Goal: Task Accomplishment & Management: Manage account settings

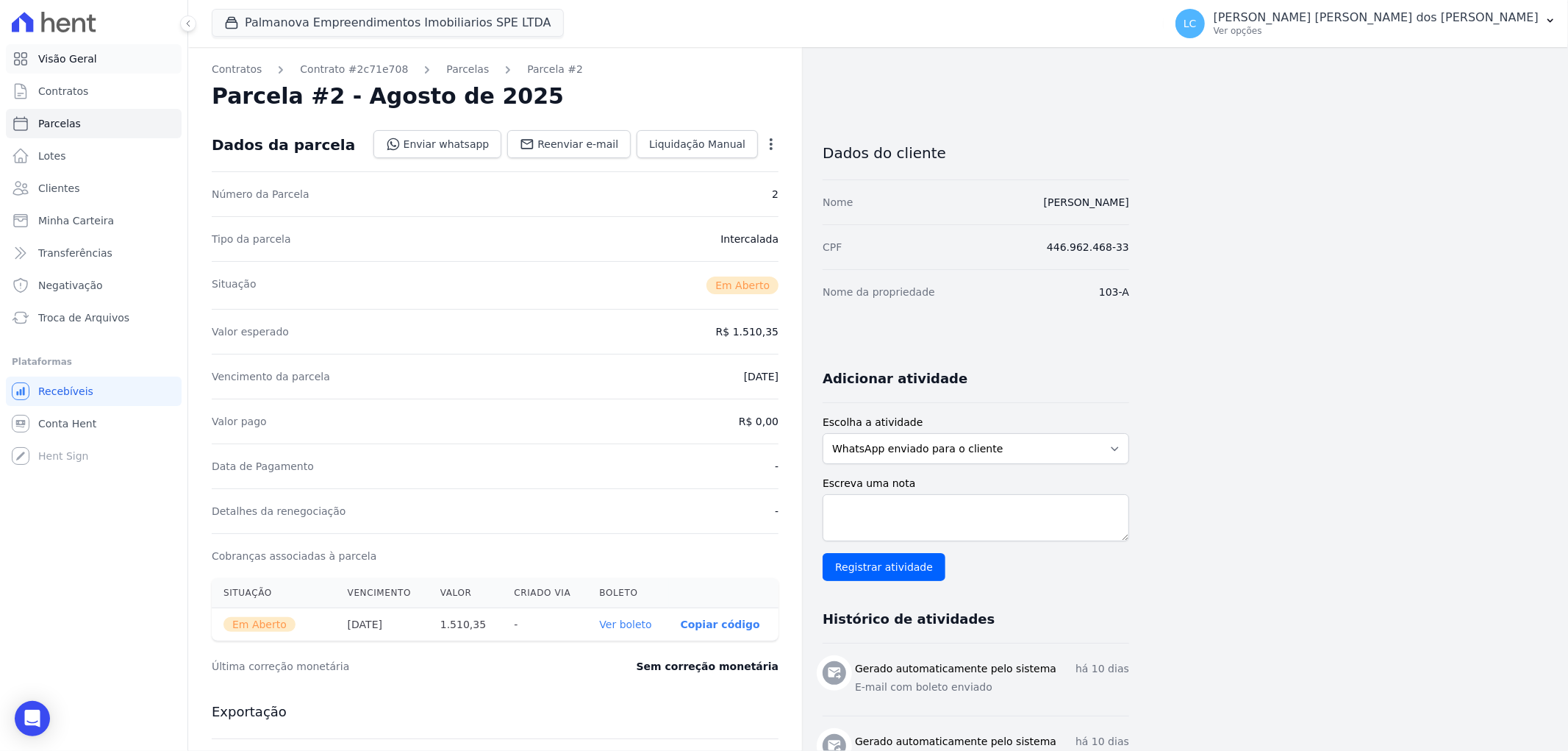
click at [97, 64] on link "Visão Geral" at bounding box center [94, 58] width 176 height 30
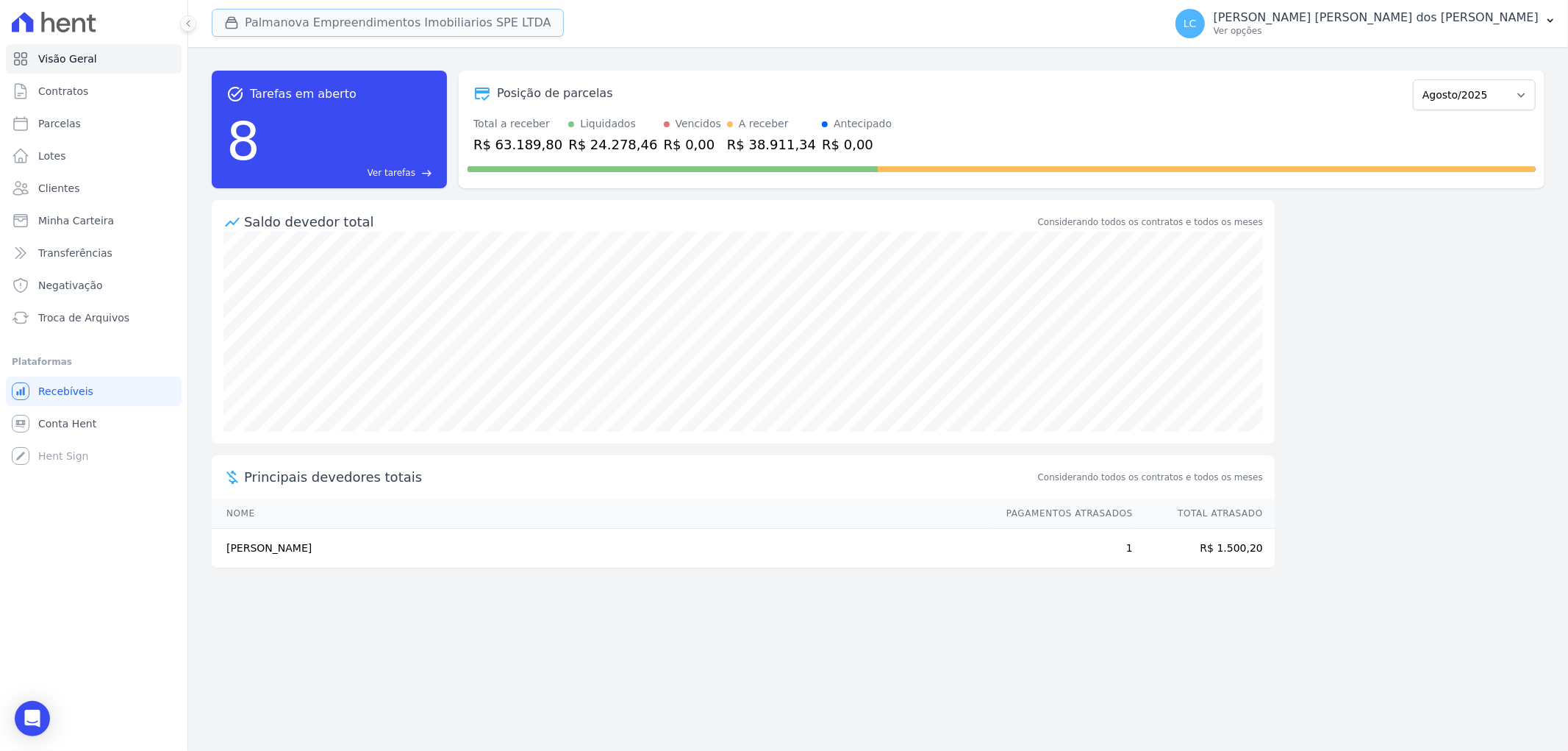
click at [273, 21] on button "Palmanova Empreendimentos Imobiliarios SPE LTDA" at bounding box center [388, 22] width 352 height 28
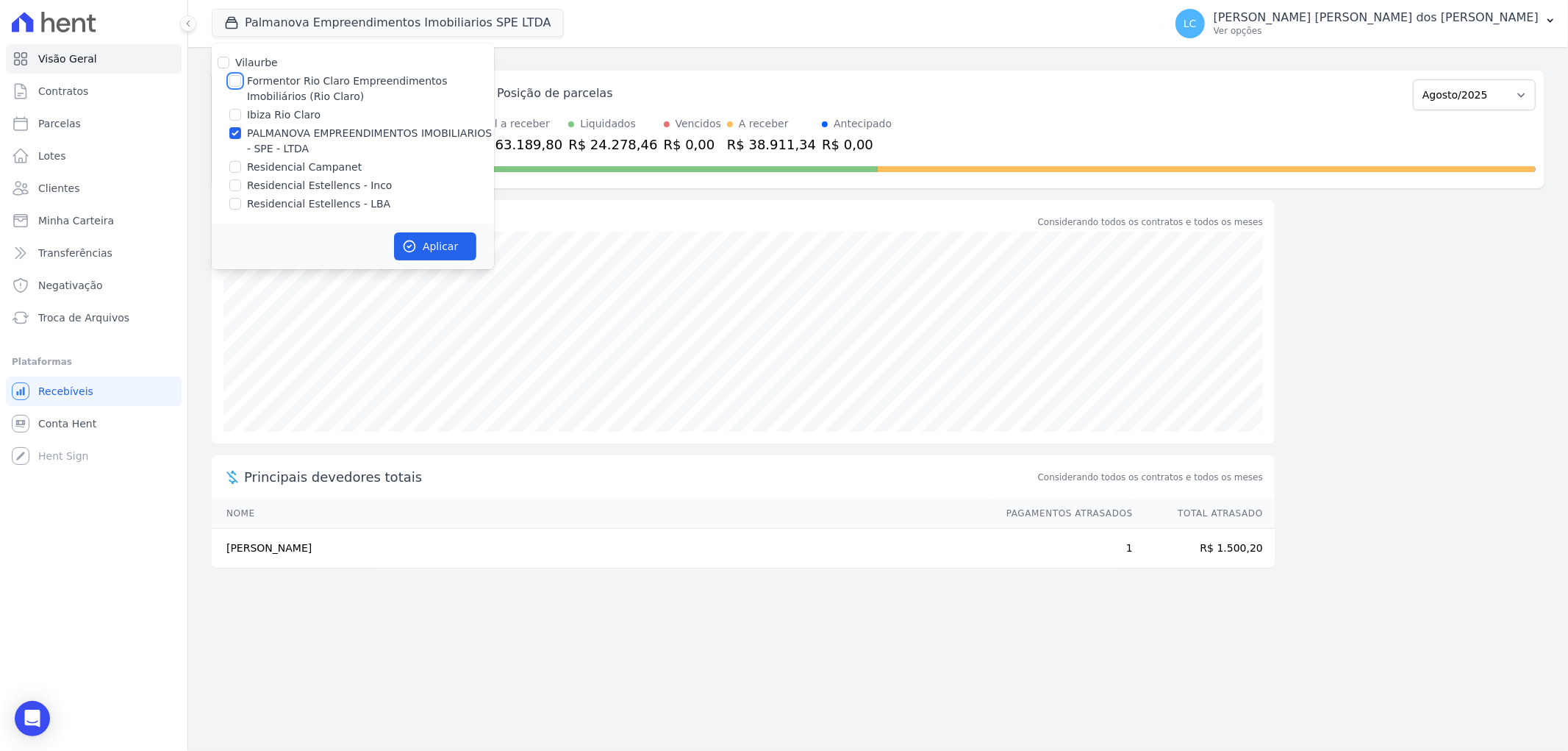
click at [237, 82] on input "Formentor Rio Claro Empreendimentos Imobiliários (Rio Claro)" at bounding box center [235, 81] width 12 height 12
checkbox input "true"
click at [232, 134] on input "PALMANOVA EMPREENDIMENTOS IMOBILIARIOS - SPE - LTDA" at bounding box center [235, 133] width 12 height 12
checkbox input "false"
click at [447, 248] on button "Aplicar" at bounding box center [435, 246] width 82 height 28
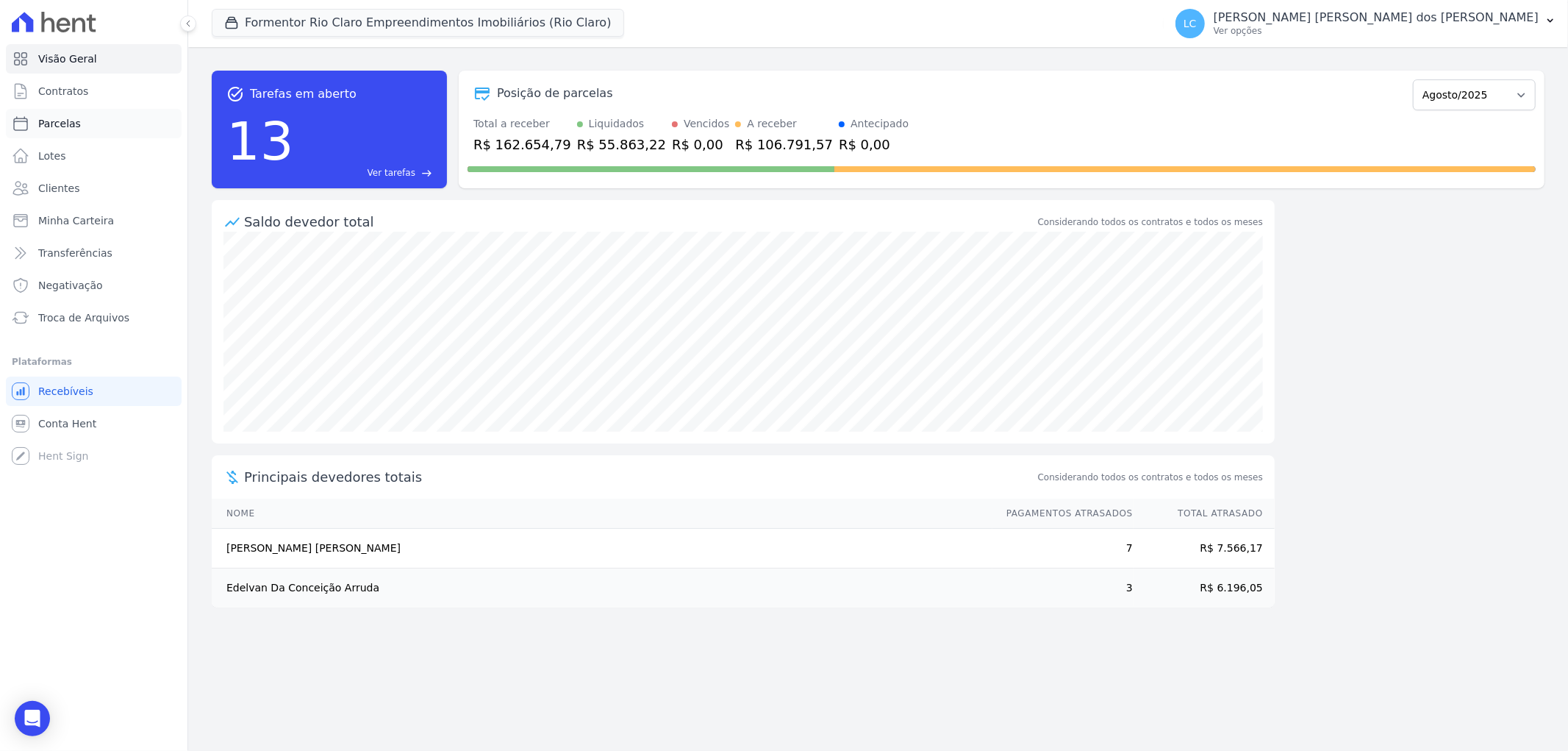
click at [90, 125] on link "Parcelas" at bounding box center [94, 123] width 176 height 30
select select
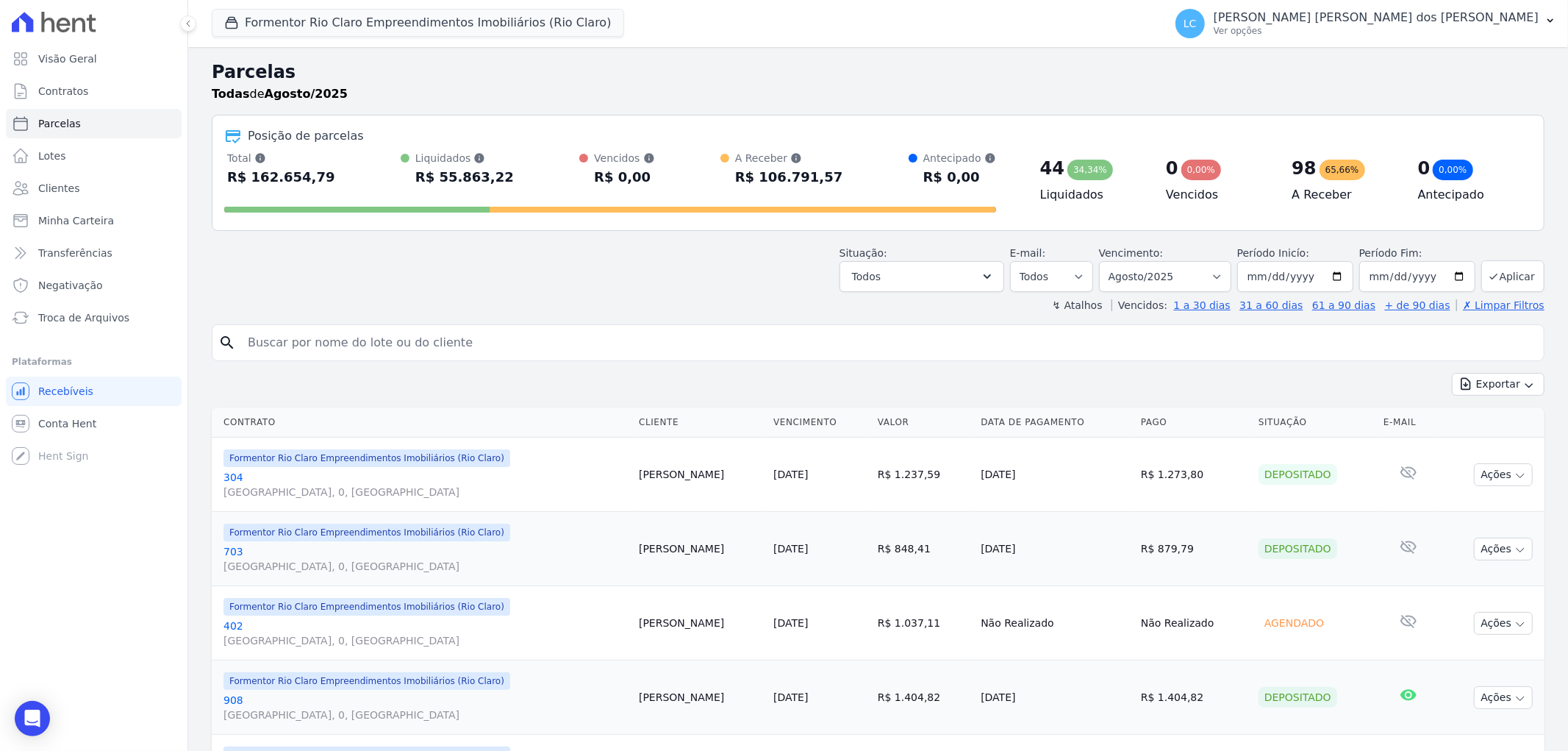
click at [387, 334] on input "search" at bounding box center [888, 342] width 1299 height 30
paste input "[PERSON_NAME] [PERSON_NAME] [PERSON_NAME]"
type input "[PERSON_NAME] [PERSON_NAME] [PERSON_NAME]"
select select
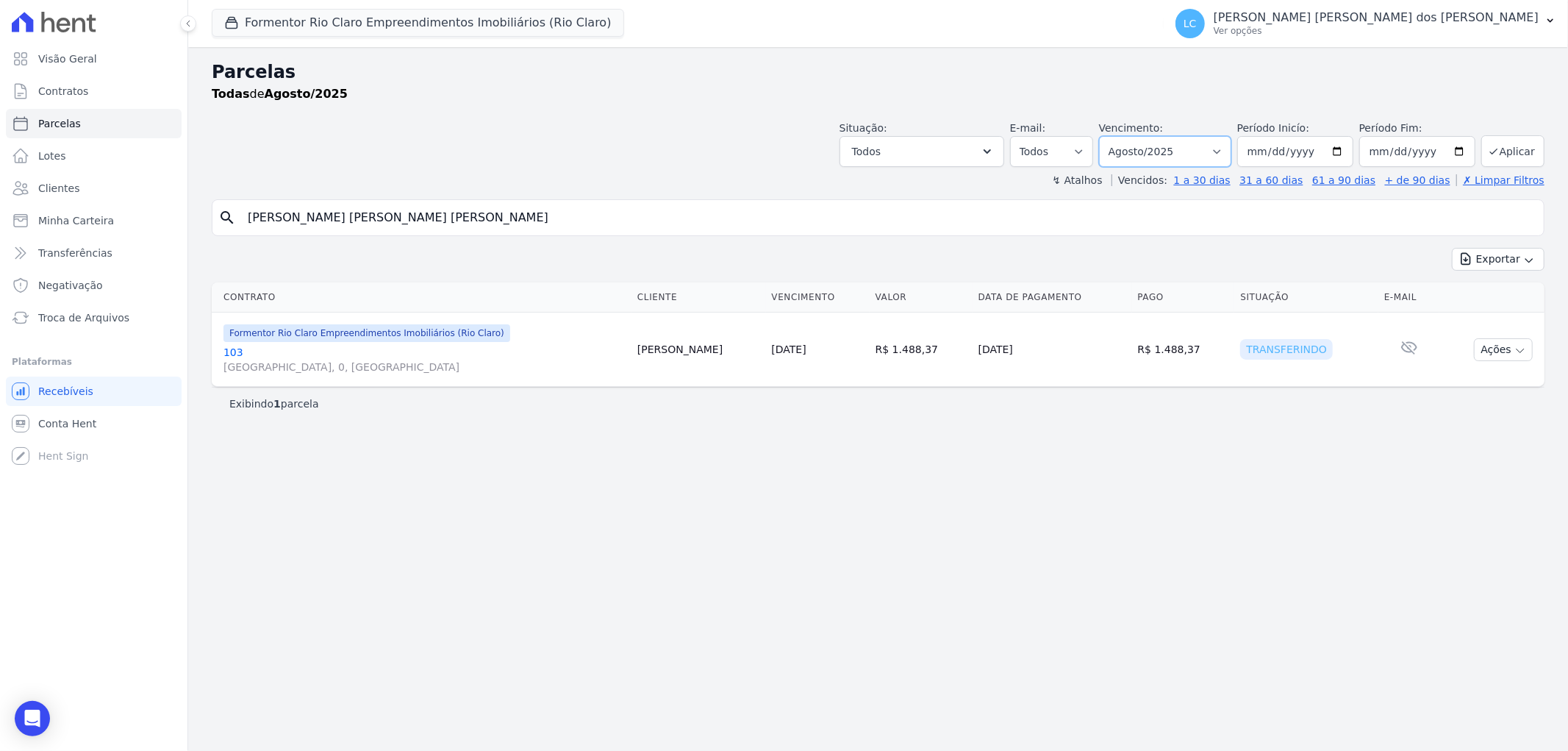
click at [1231, 153] on select "Filtrar por período ──────── Todos os meses Junho/2024 Julho/2024 Agosto/2024 S…" at bounding box center [1166, 151] width 133 height 31
select select "all"
click at [1120, 136] on select "Filtrar por período ──────── Todos os meses Junho/2024 Julho/2024 Agosto/2024 S…" at bounding box center [1166, 151] width 133 height 31
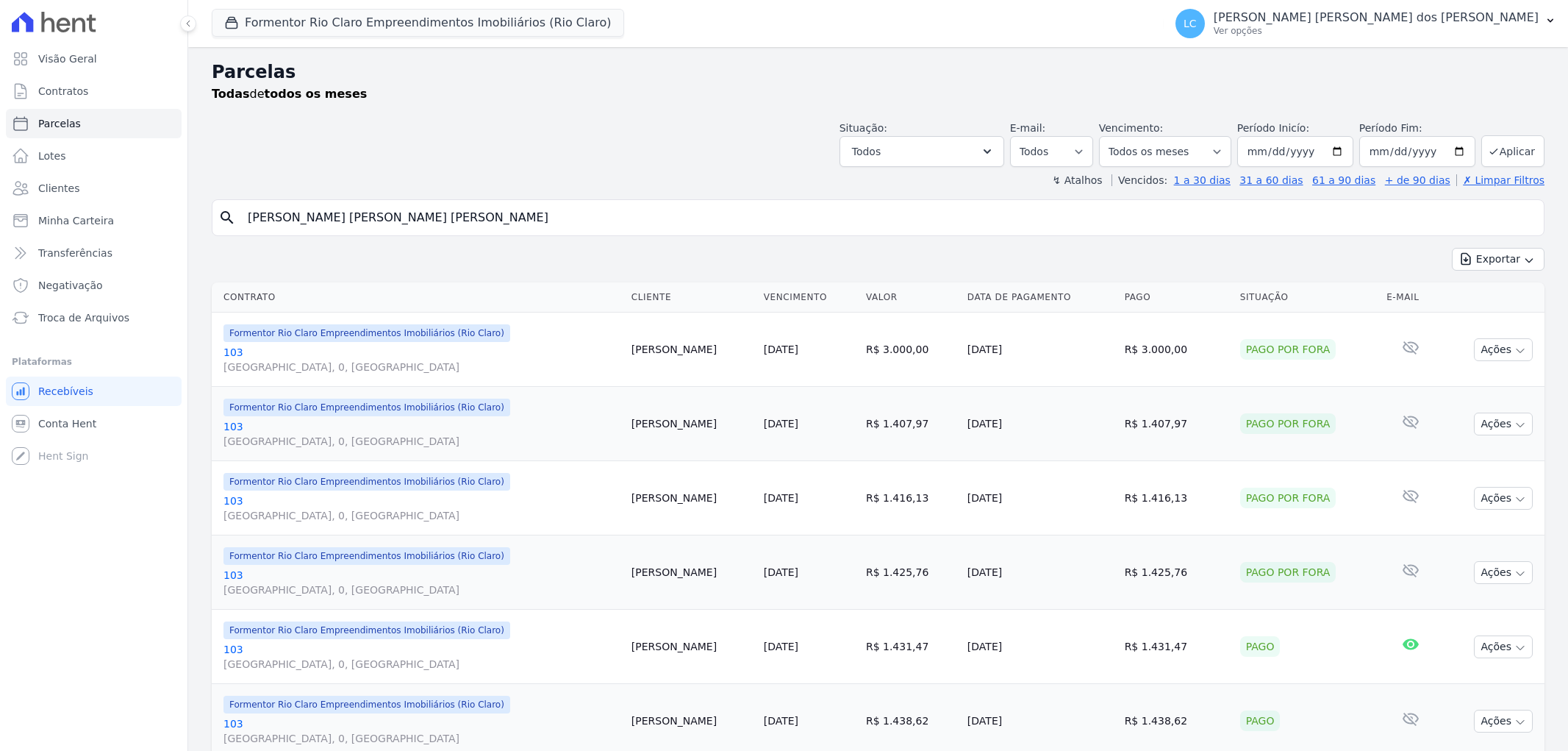
select select
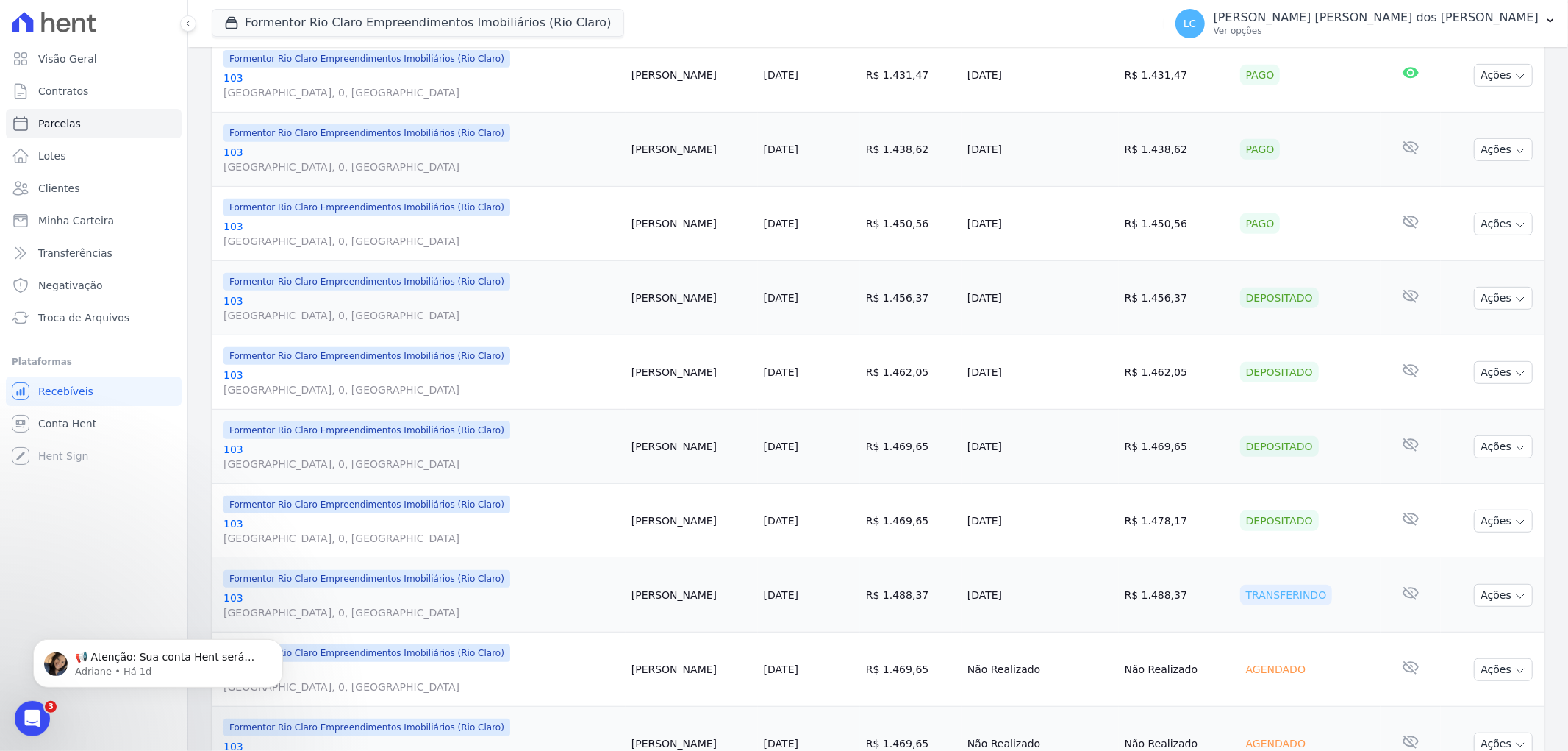
scroll to position [489, 0]
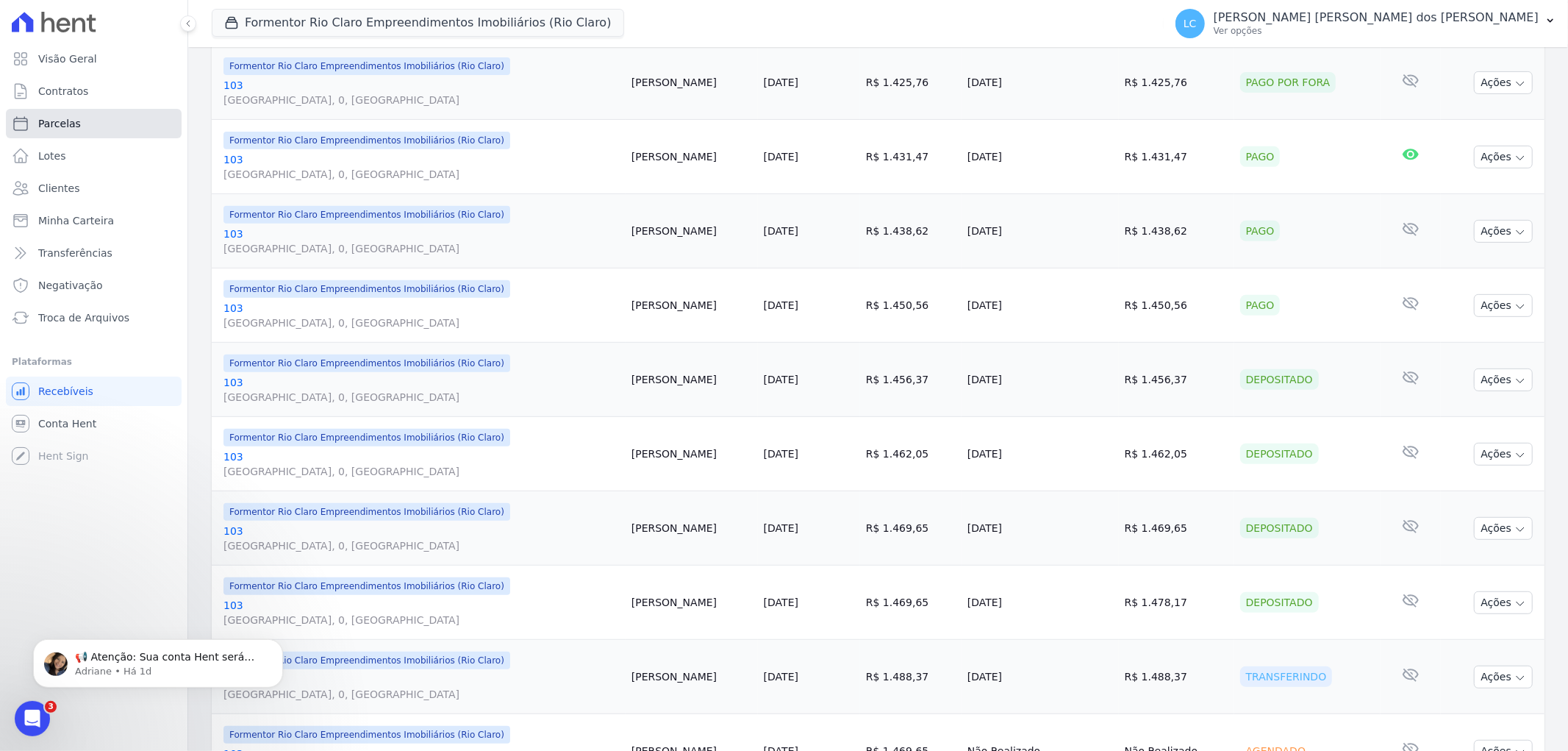
click at [96, 133] on link "Parcelas" at bounding box center [94, 123] width 176 height 30
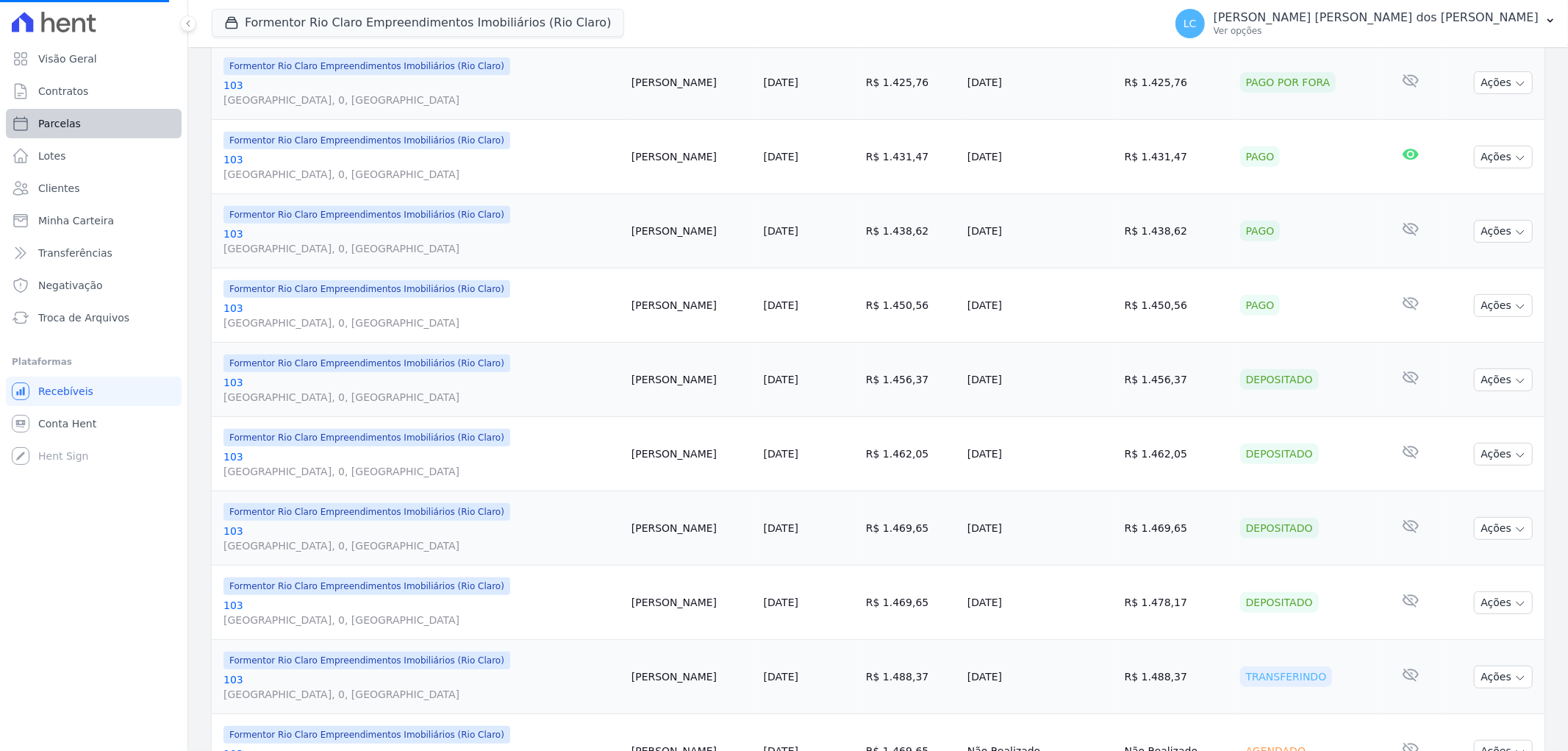
select select
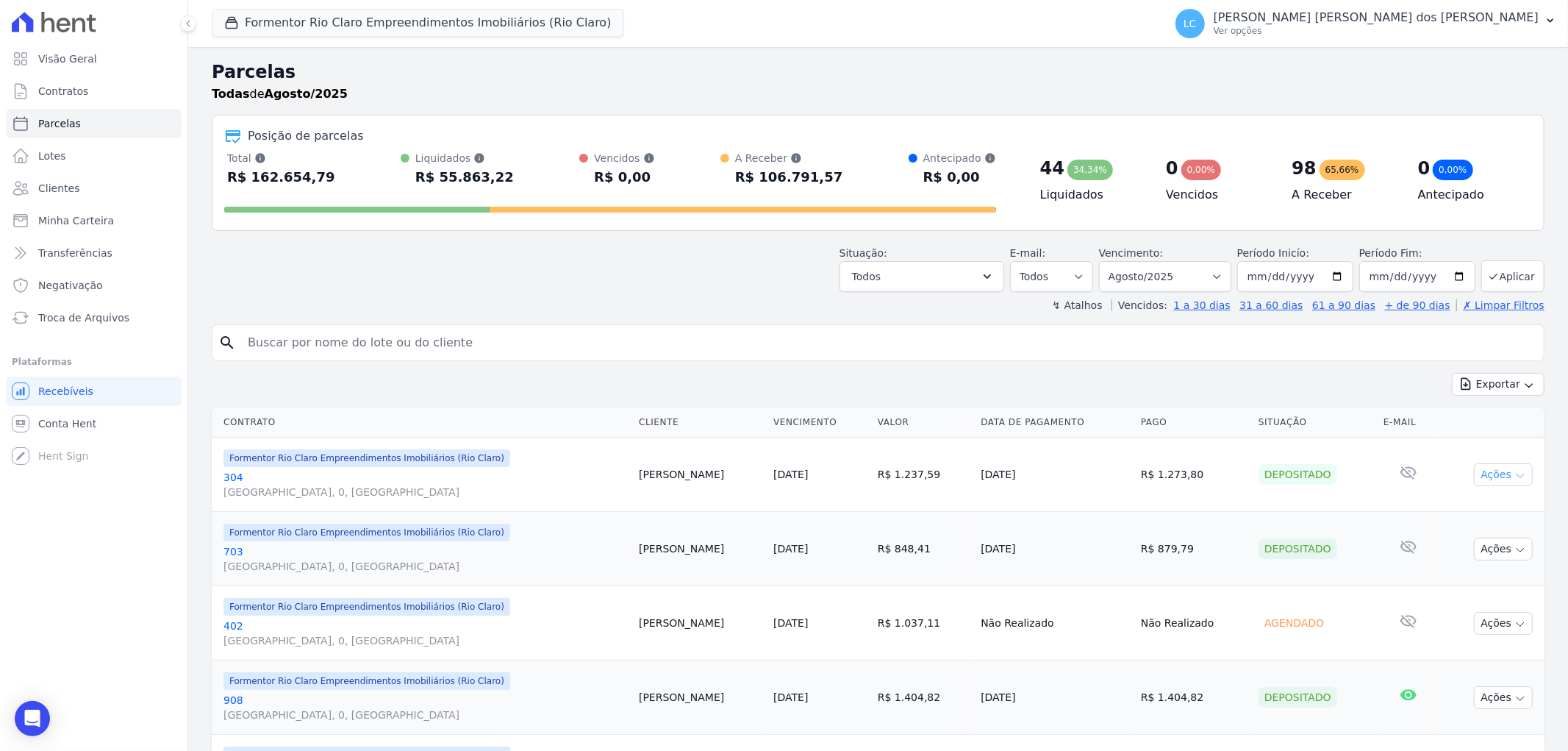
click at [1491, 472] on button "Ações" at bounding box center [1504, 474] width 59 height 23
click at [1459, 506] on link "Ver boleto" at bounding box center [1498, 509] width 142 height 27
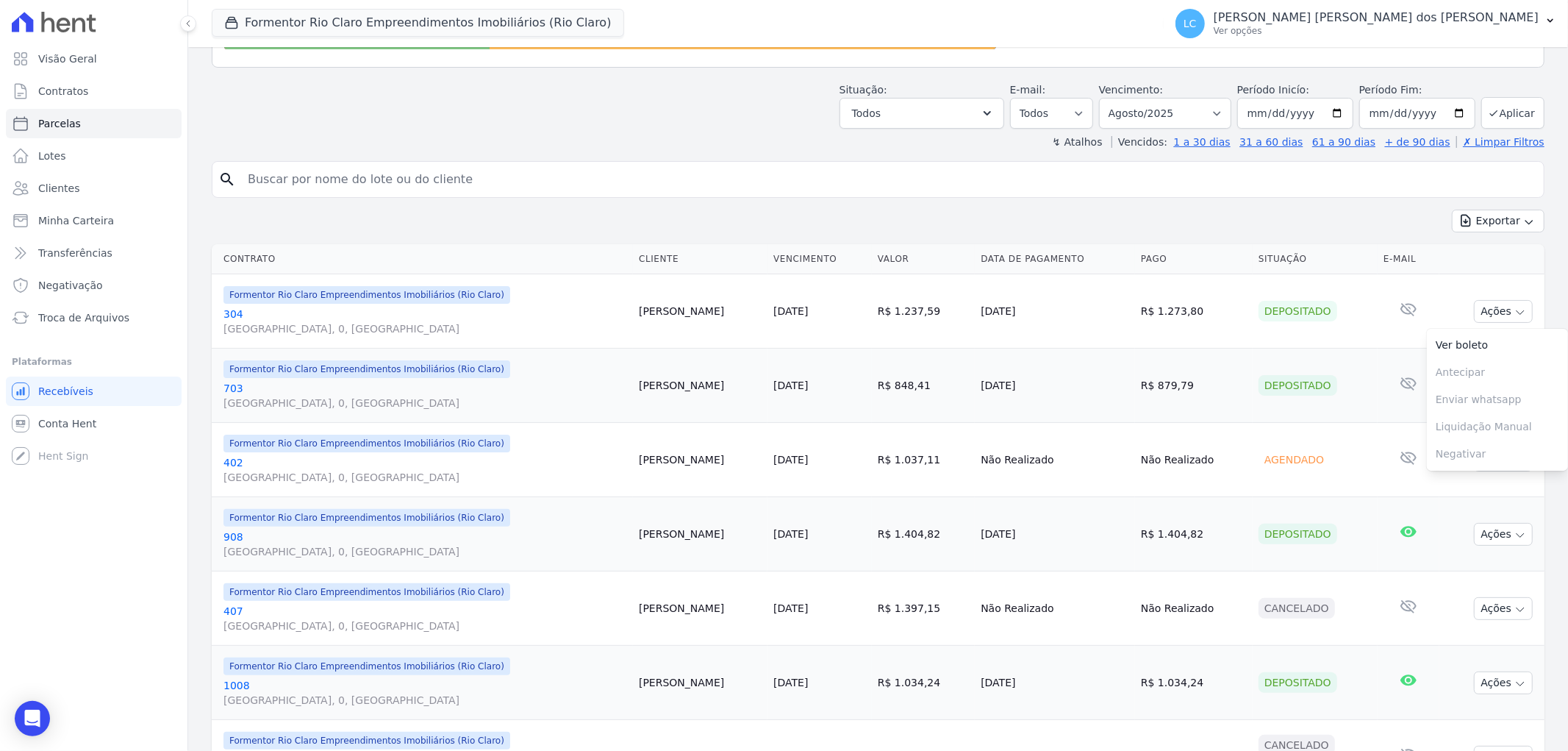
scroll to position [82, 0]
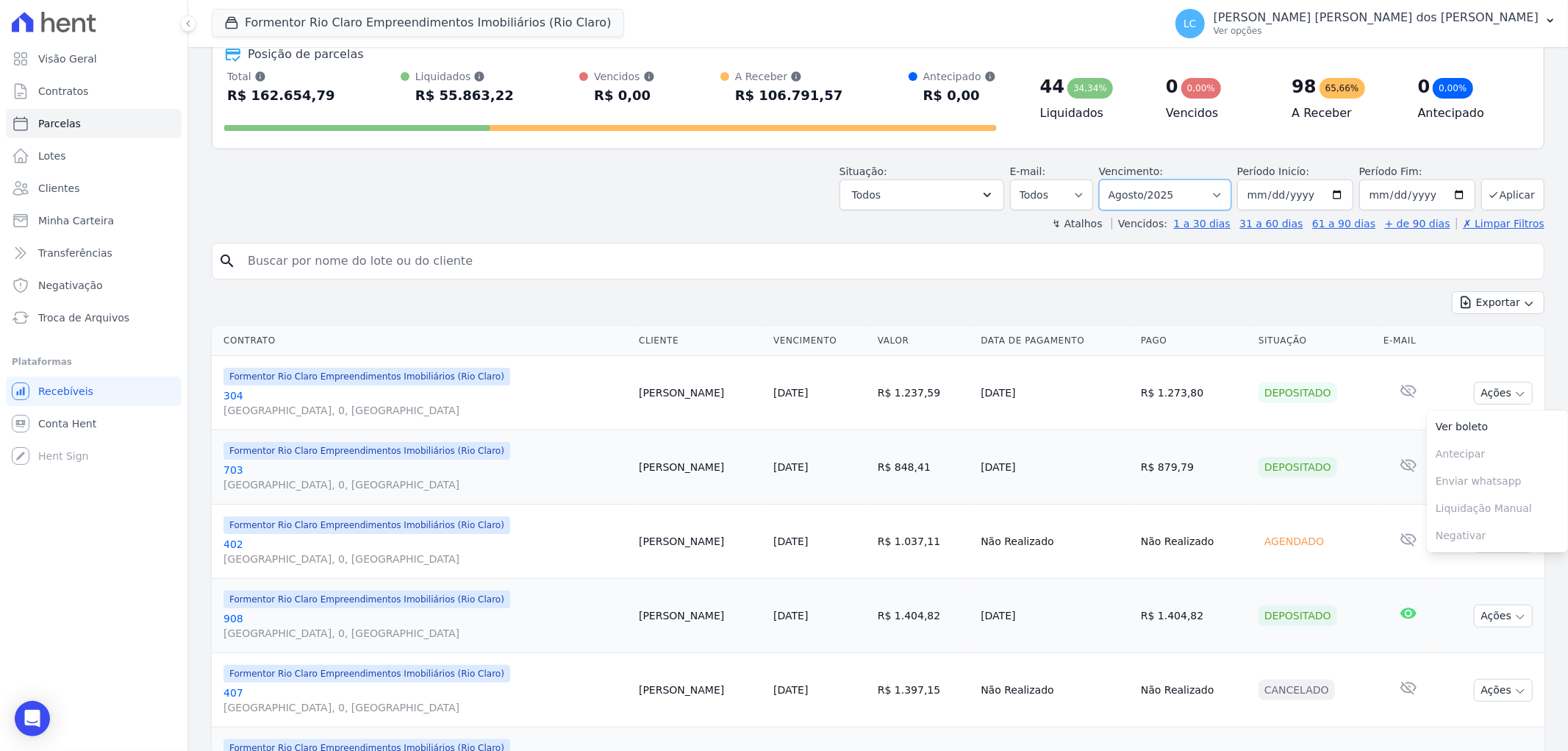
click at [1222, 196] on select "Filtrar por período ──────── Todos os meses Junho/2024 Julho/2024 Agosto/2024 S…" at bounding box center [1166, 194] width 133 height 31
click at [1226, 202] on select "Filtrar por período ──────── Todos os meses Junho/2024 Julho/2024 Agosto/2024 S…" at bounding box center [1166, 194] width 133 height 31
select select "all"
click at [1108, 179] on select "Filtrar por período ──────── Todos os meses Junho/2024 Julho/2024 Agosto/2024 S…" at bounding box center [1166, 194] width 133 height 31
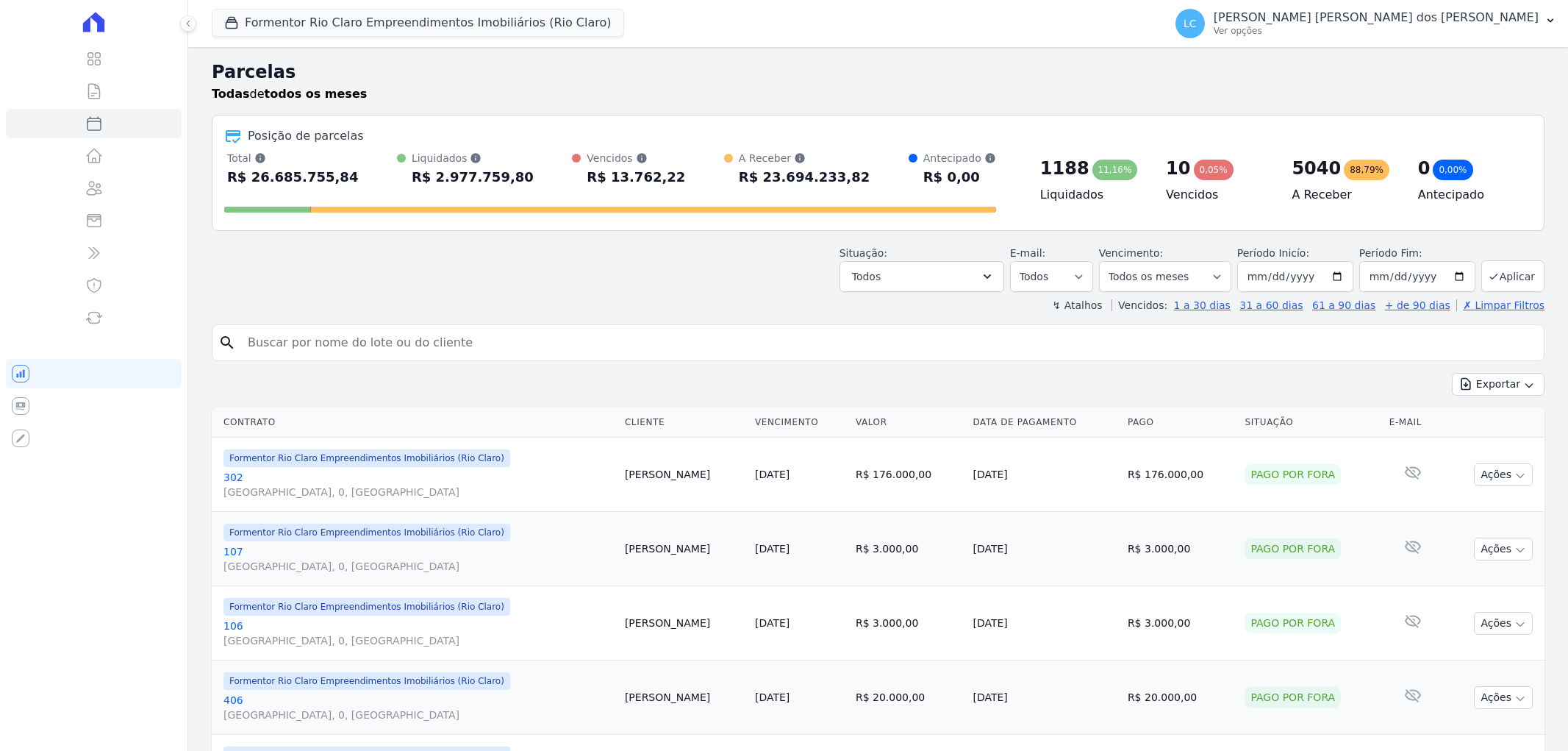
select select
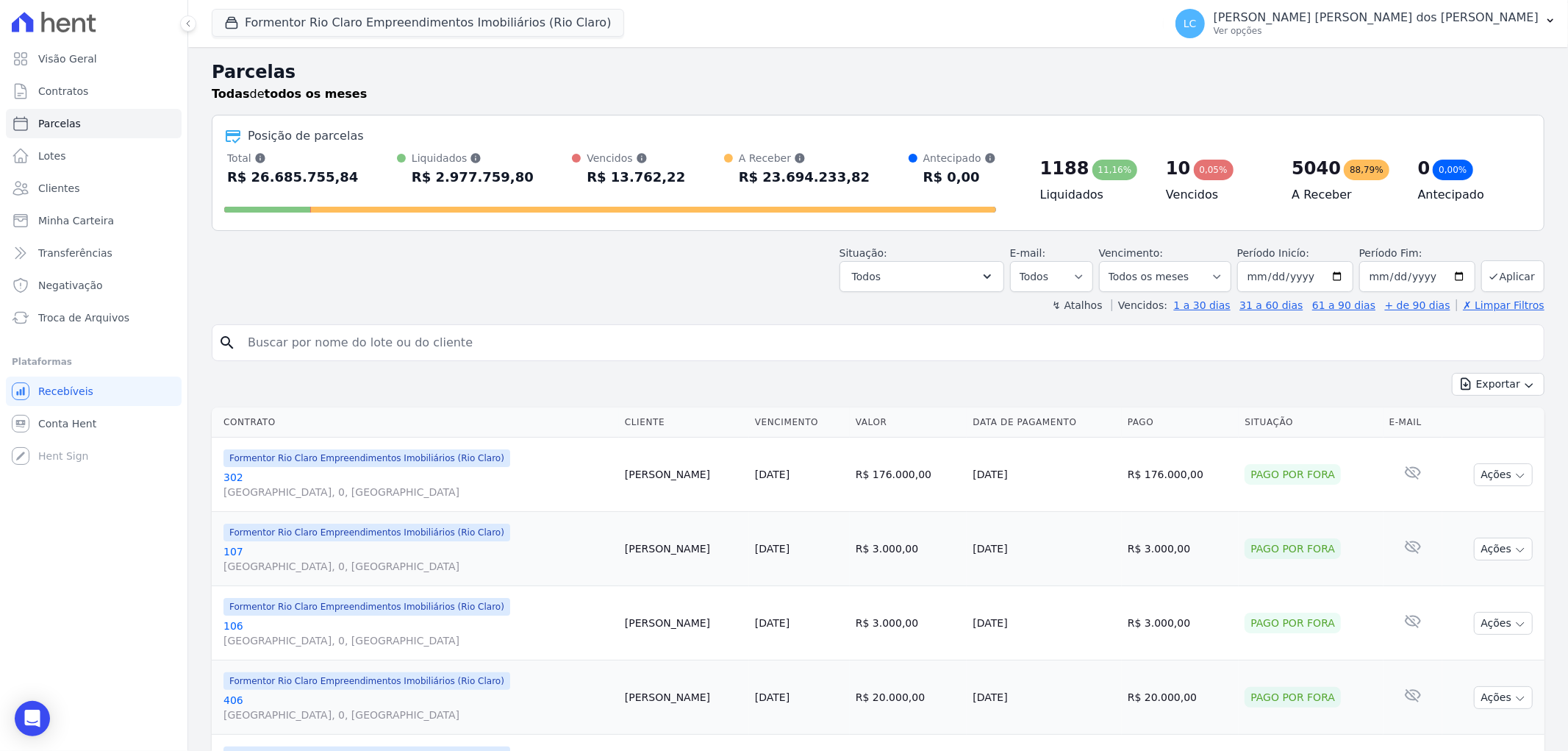
click at [279, 343] on input "search" at bounding box center [888, 342] width 1299 height 30
paste input "[PERSON_NAME] [PERSON_NAME] [PERSON_NAME]"
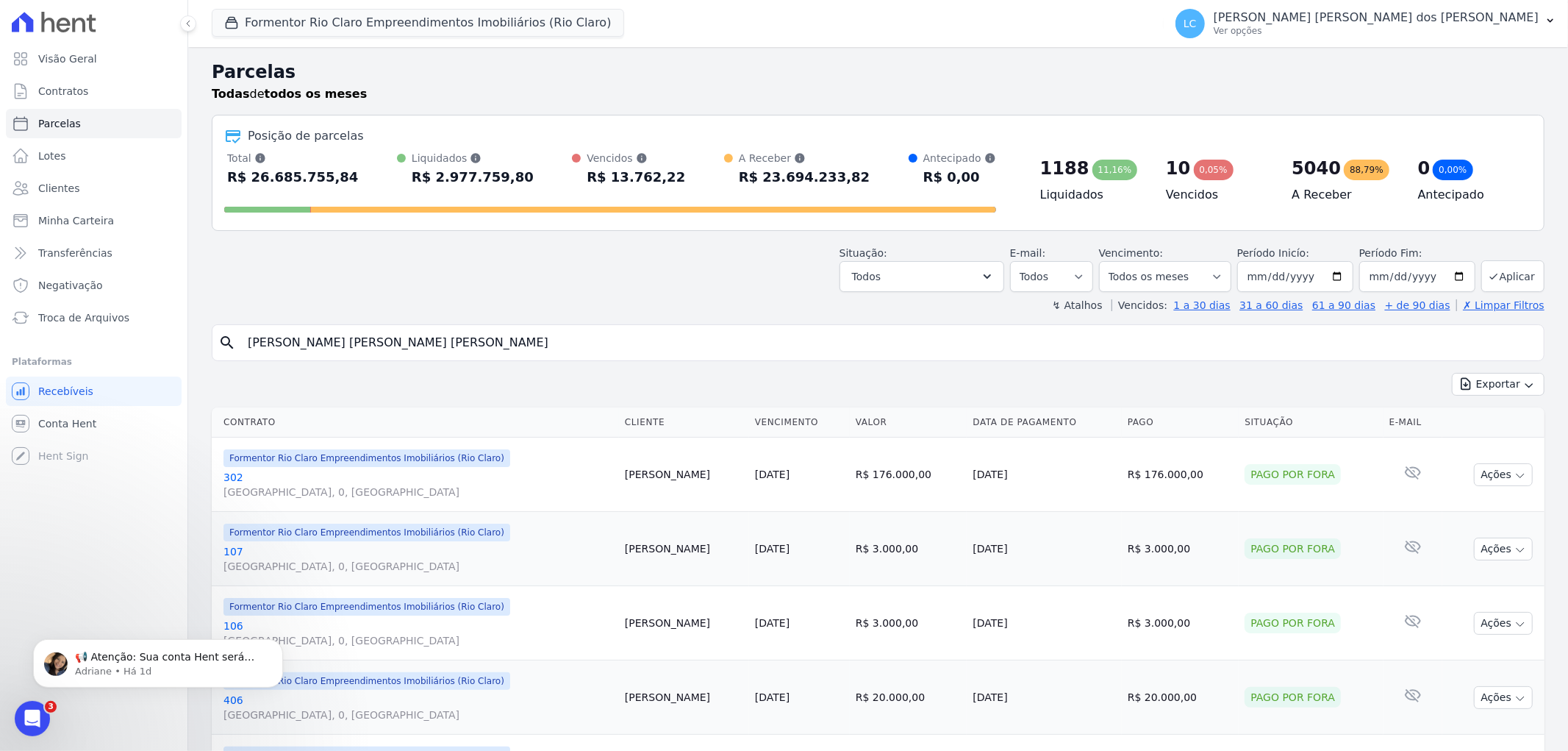
type input "[PERSON_NAME] [PERSON_NAME] [PERSON_NAME]"
select select
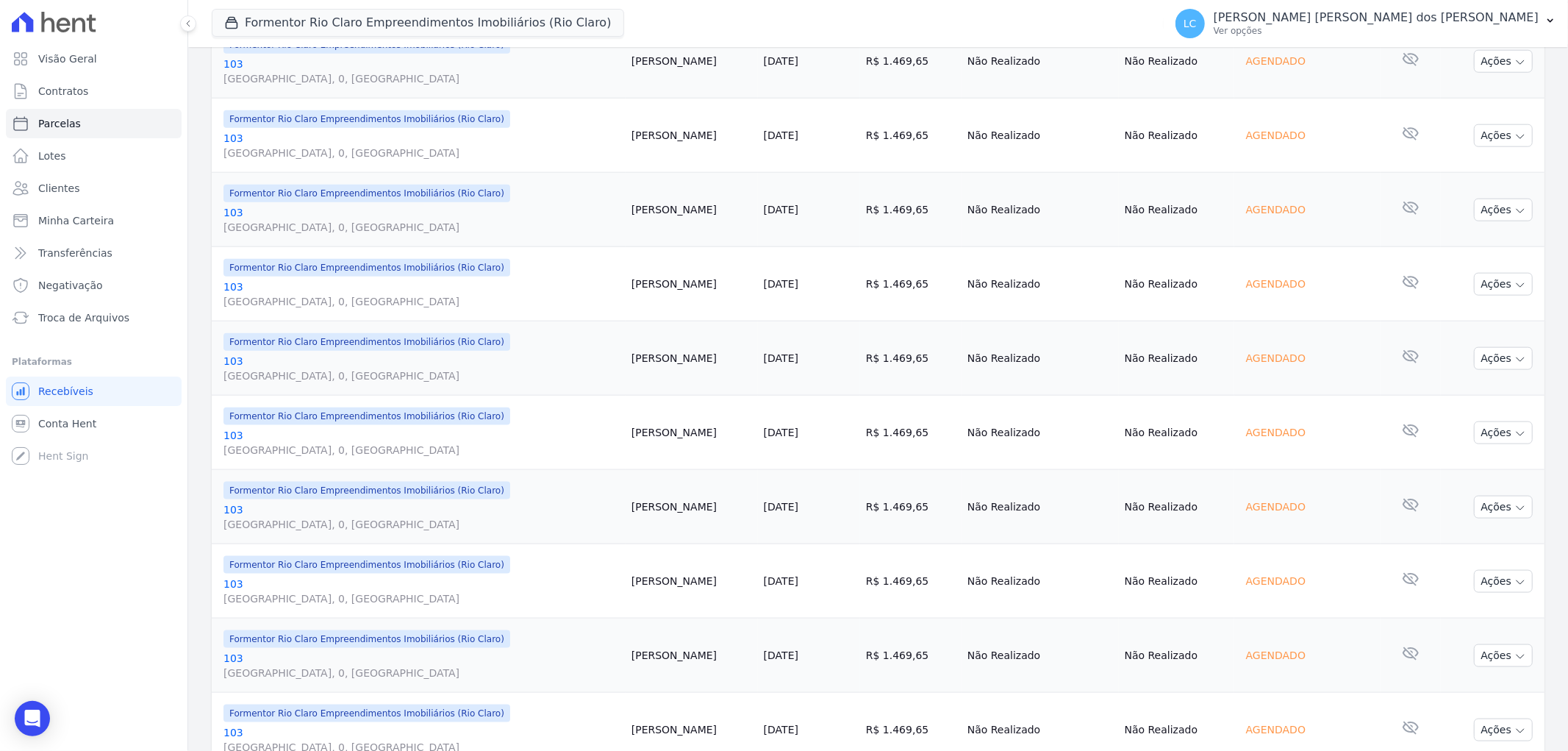
scroll to position [1484, 0]
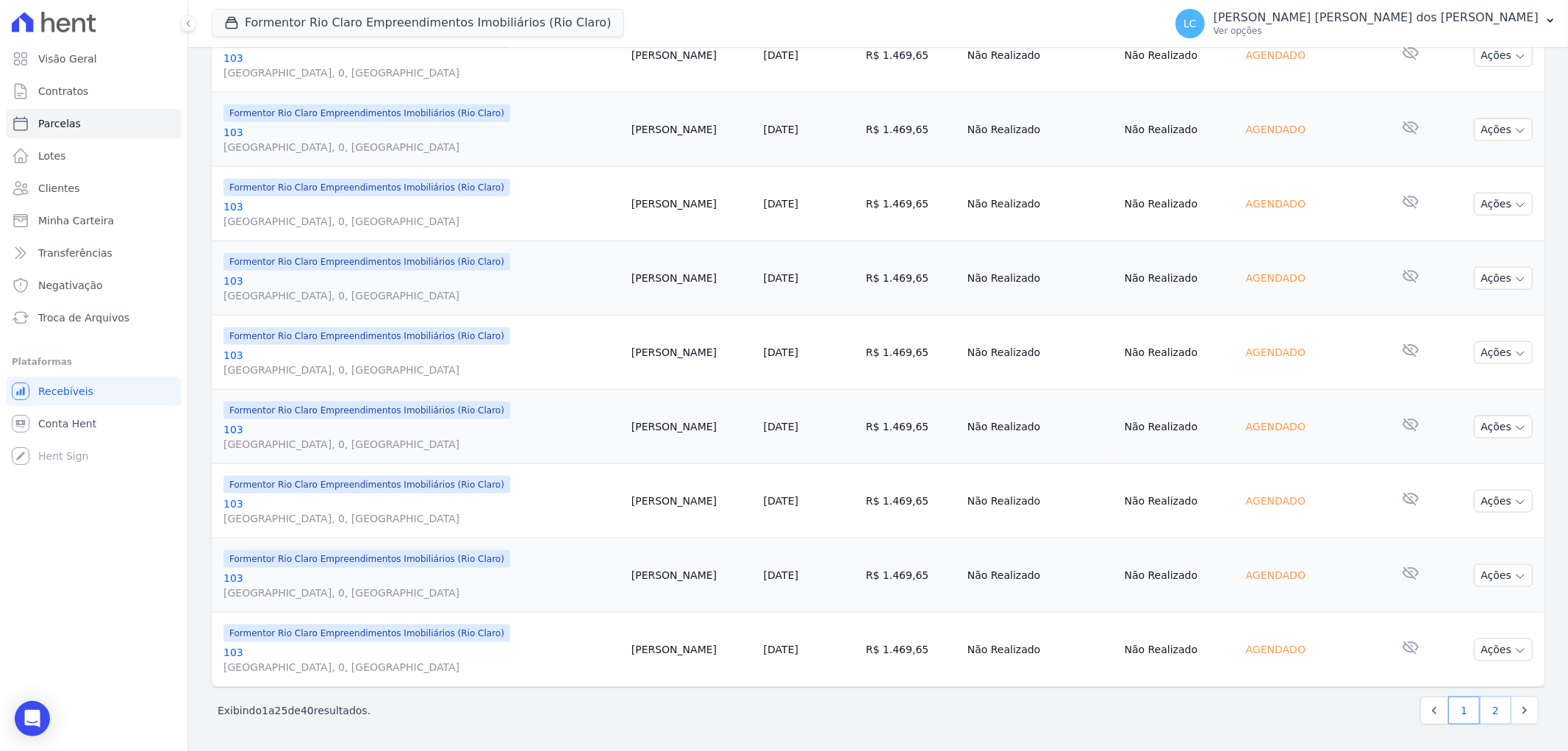
click at [1482, 707] on link "2" at bounding box center [1496, 710] width 32 height 28
select select
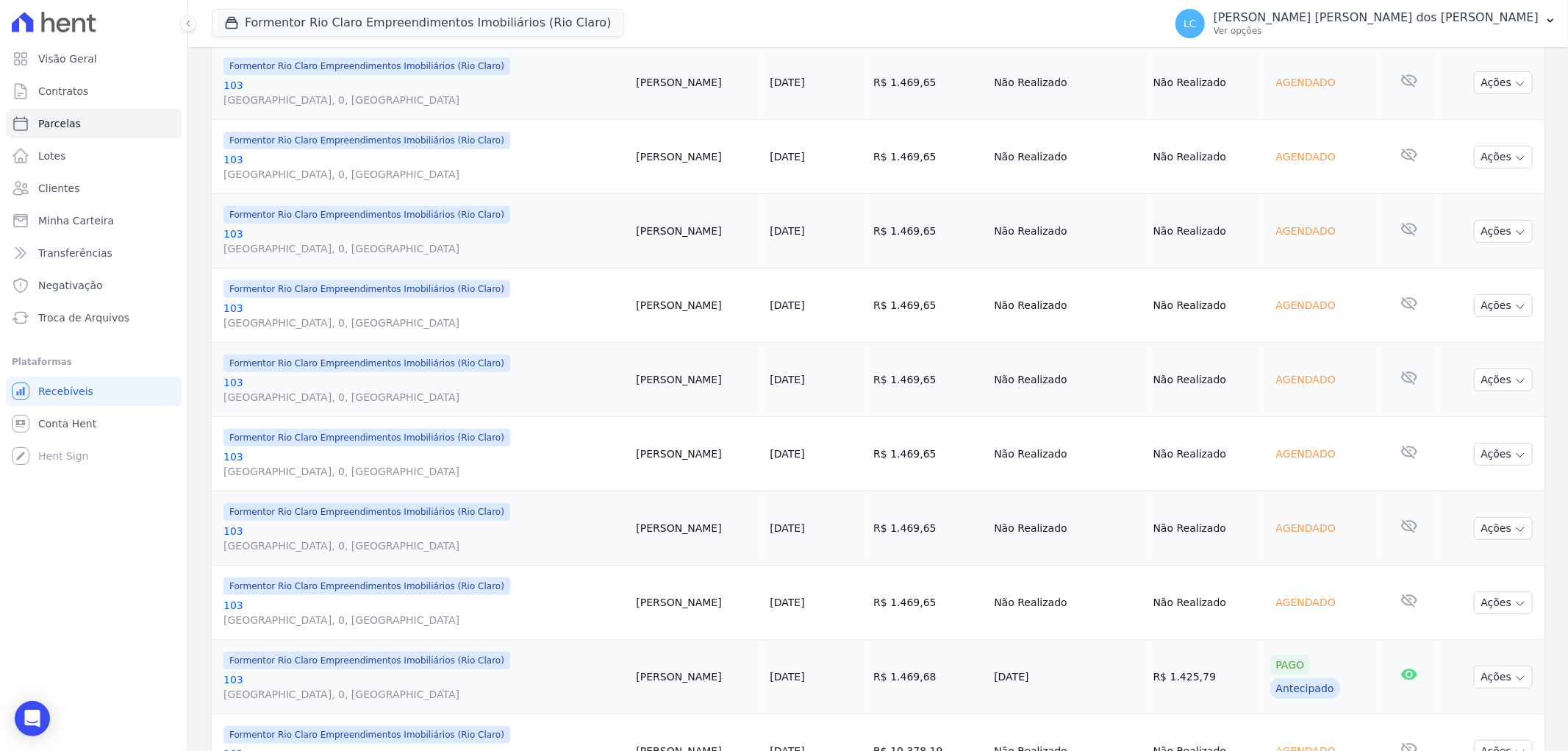
scroll to position [571, 0]
